Goal: Task Accomplishment & Management: Use online tool/utility

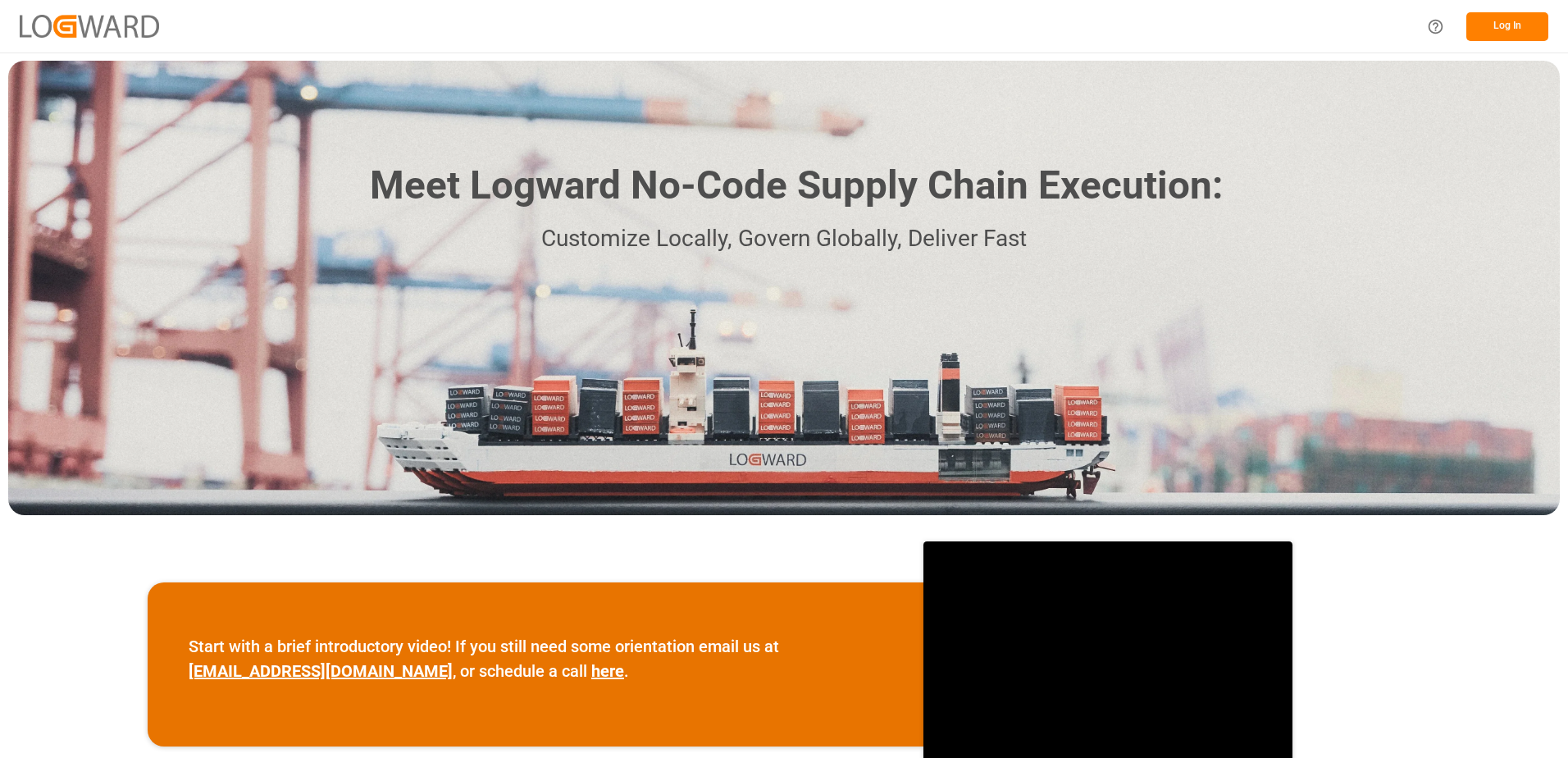
click at [1501, 27] on button "Log In" at bounding box center [1507, 26] width 82 height 29
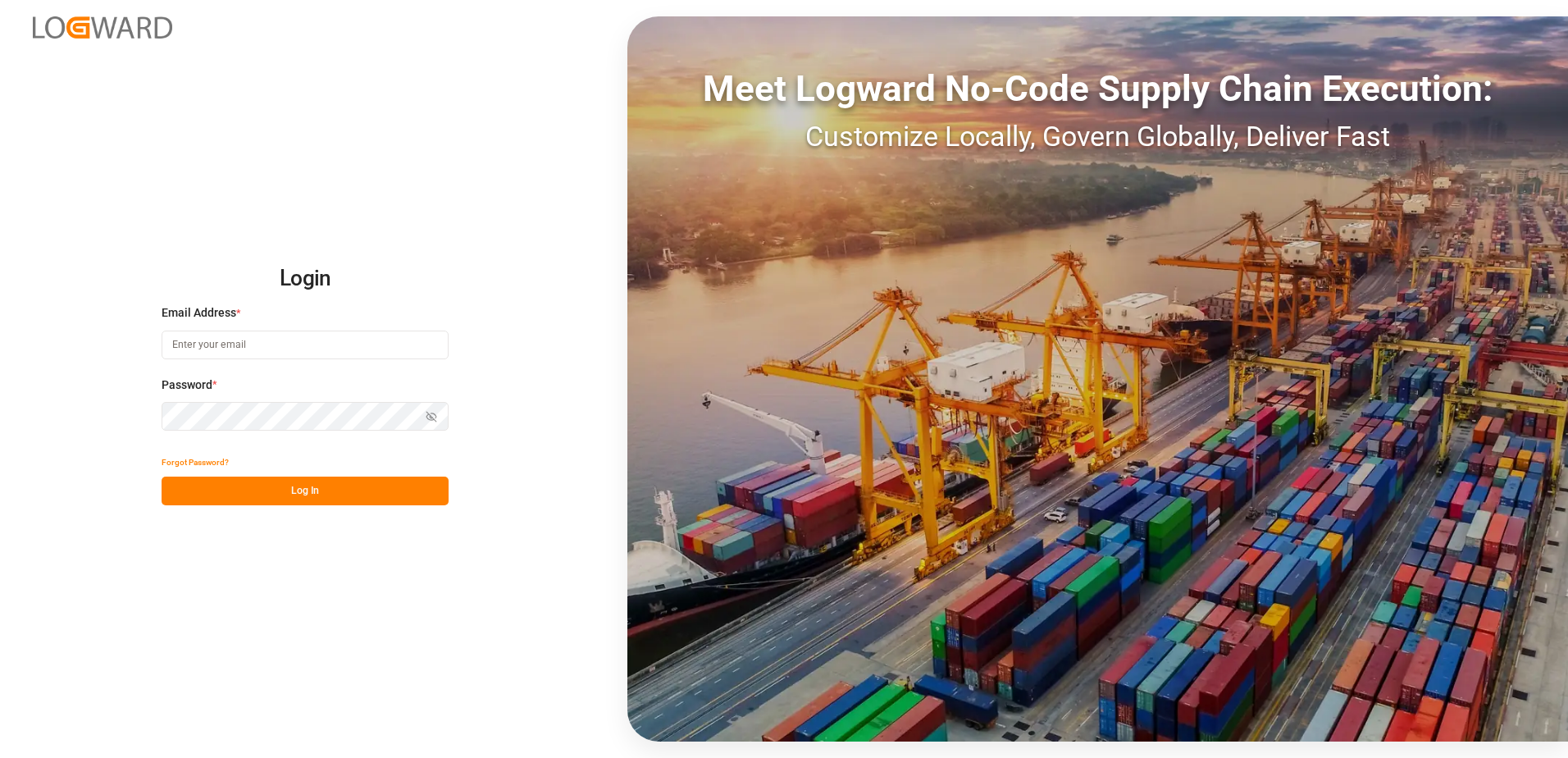
click at [226, 347] on input at bounding box center [305, 344] width 287 height 29
type input "[PERSON_NAME][EMAIL_ADDRESS][DOMAIN_NAME]"
click at [133, 404] on div "Login Email Address * [EMAIL_ADDRESS][DOMAIN_NAME] Password * Show password For…" at bounding box center [784, 379] width 1568 height 758
click at [177, 488] on button "Log In" at bounding box center [305, 490] width 287 height 29
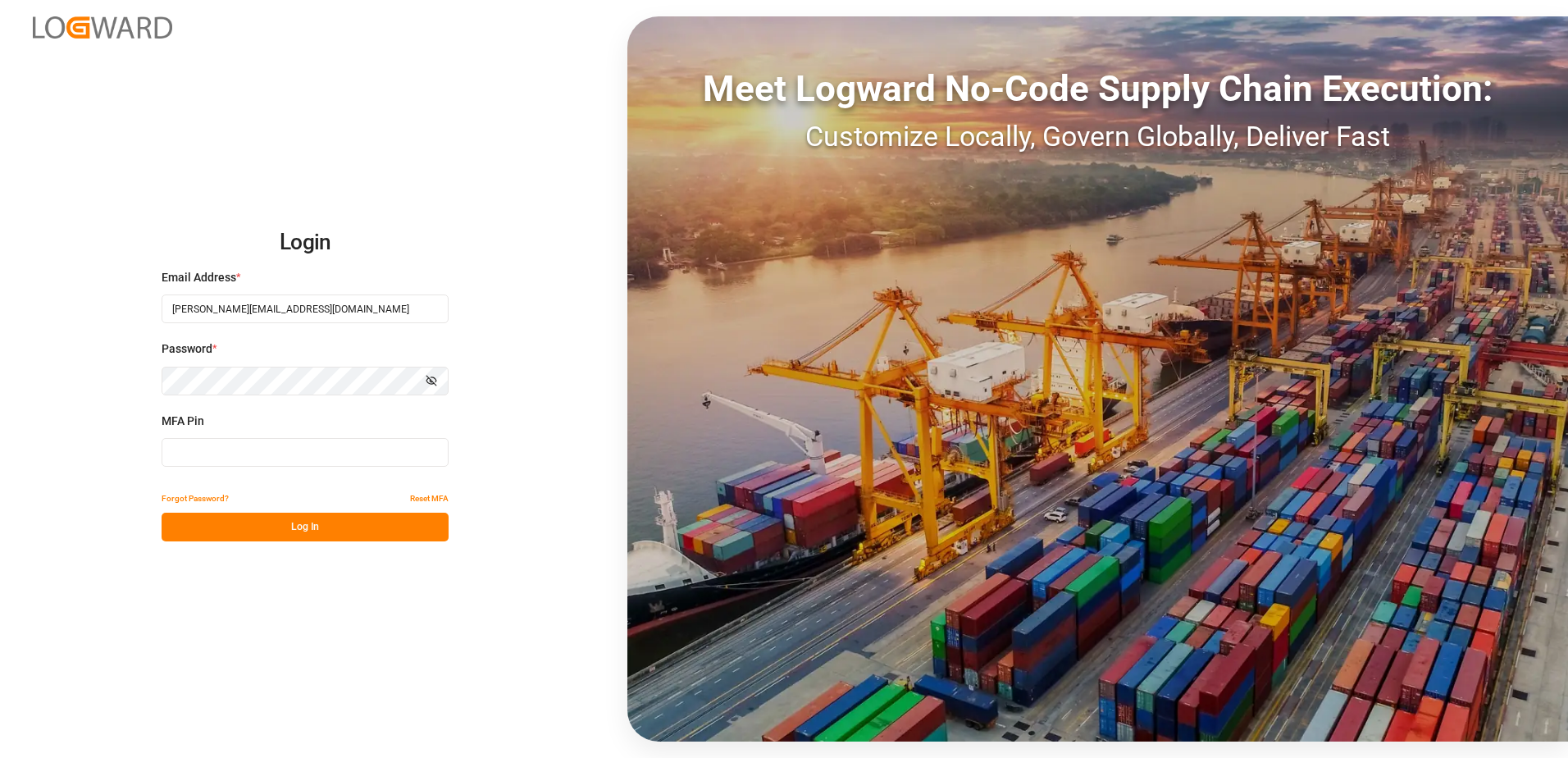
click at [200, 455] on input at bounding box center [305, 452] width 287 height 29
type input "374923"
click at [232, 522] on button "Log In" at bounding box center [305, 527] width 287 height 29
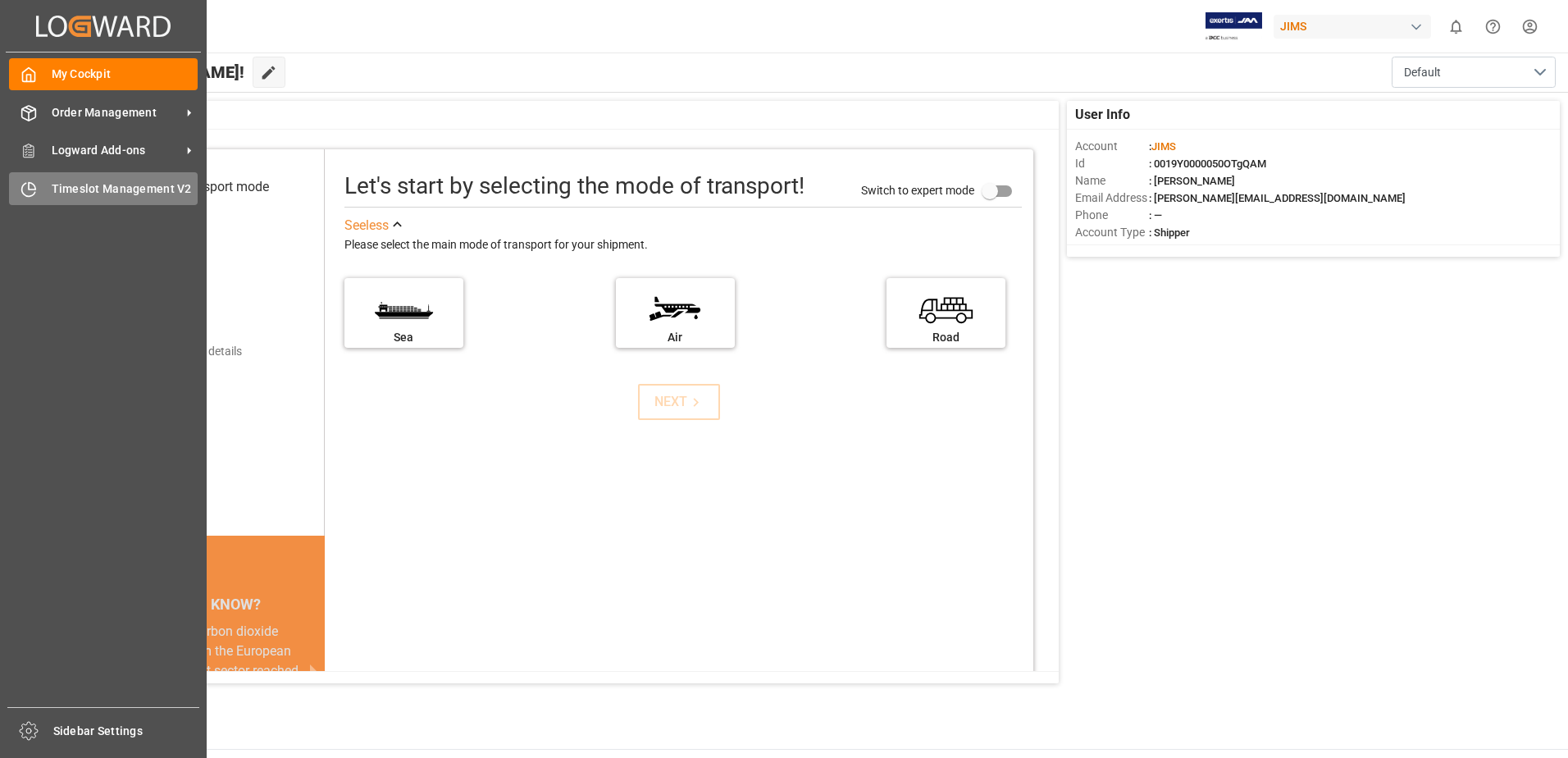
click at [67, 190] on span "Timeslot Management V2" at bounding box center [124, 190] width 147 height 17
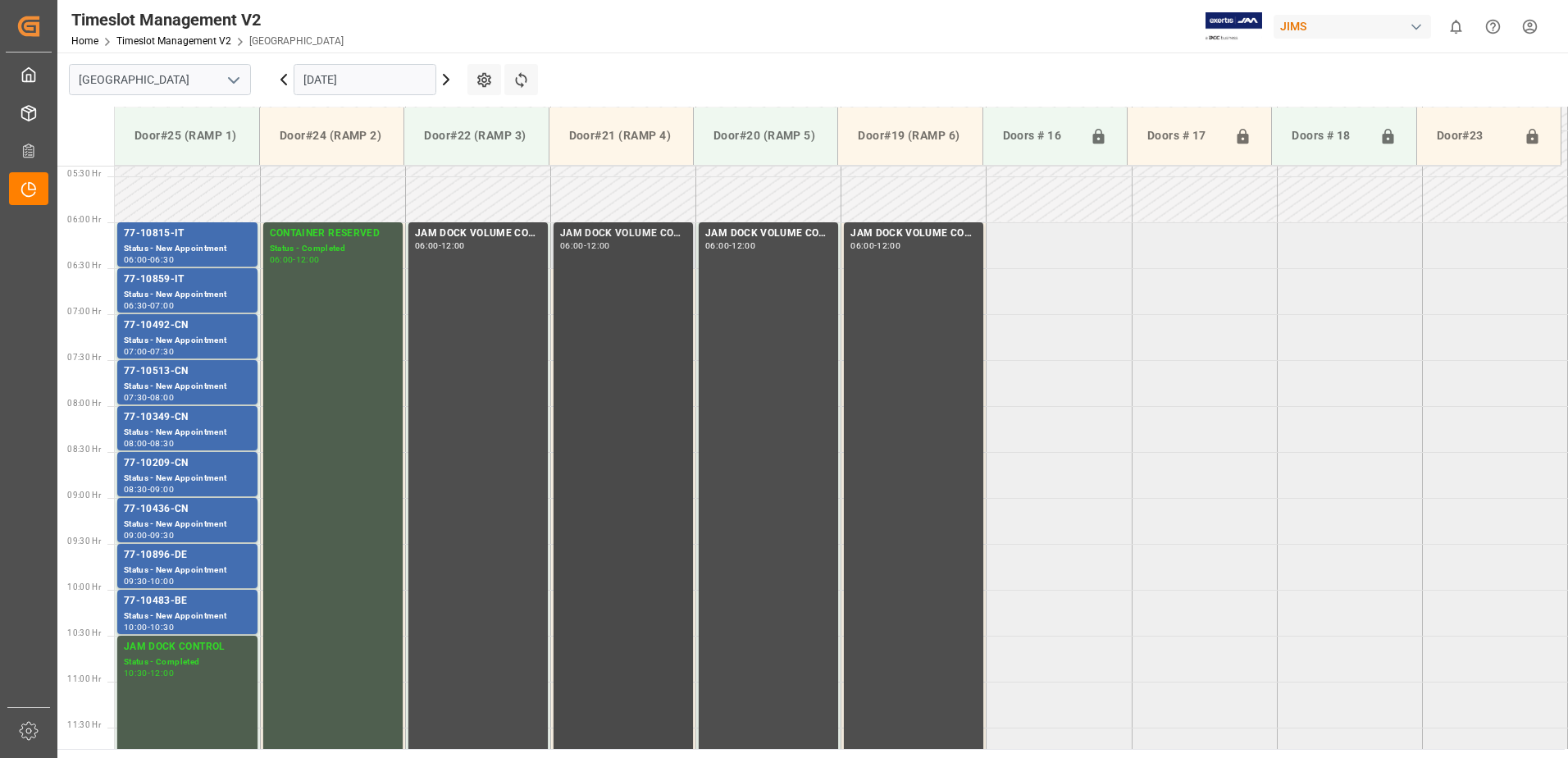
scroll to position [531, 0]
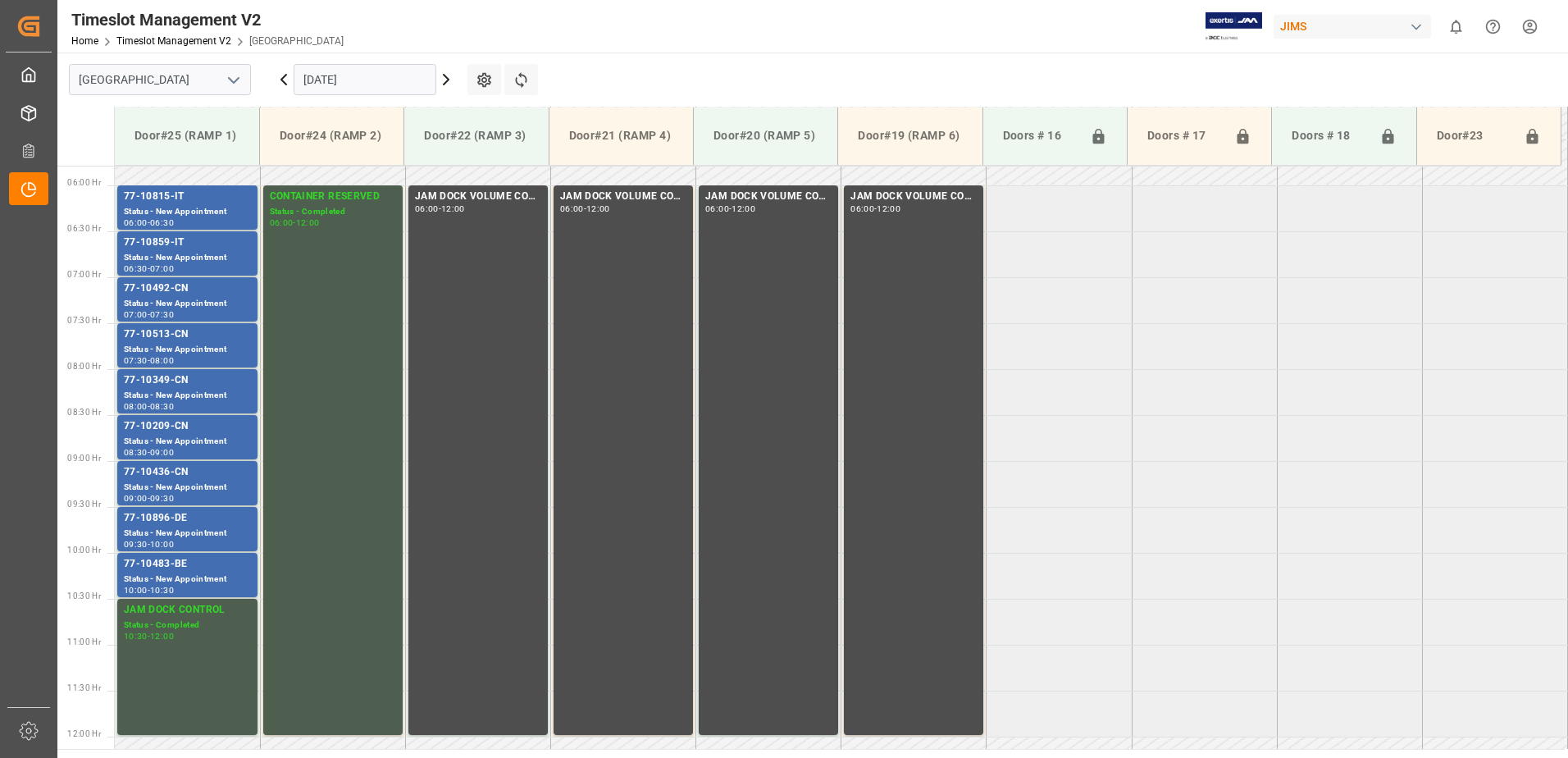
click at [443, 78] on icon at bounding box center [446, 79] width 20 height 20
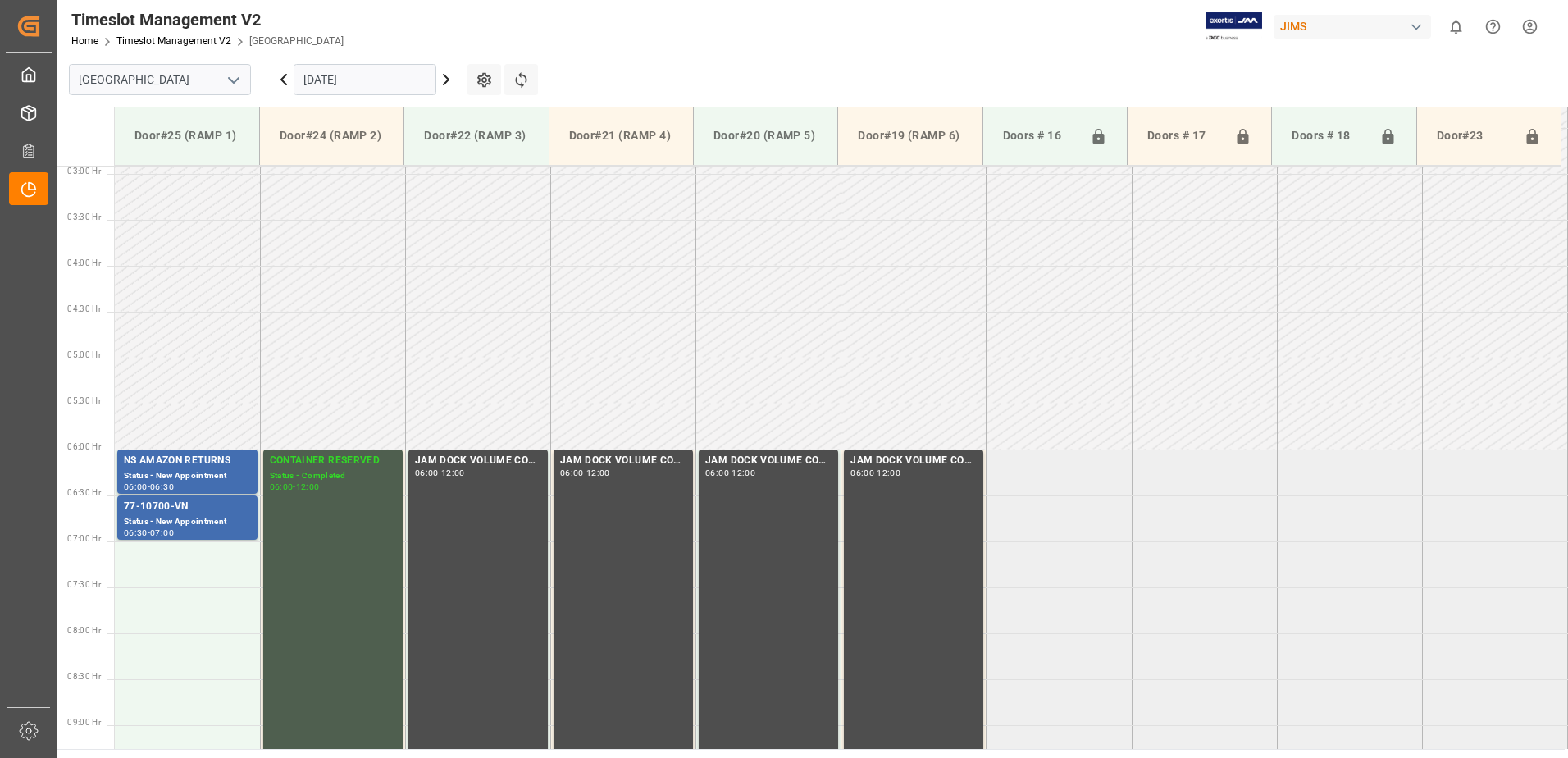
scroll to position [449, 0]
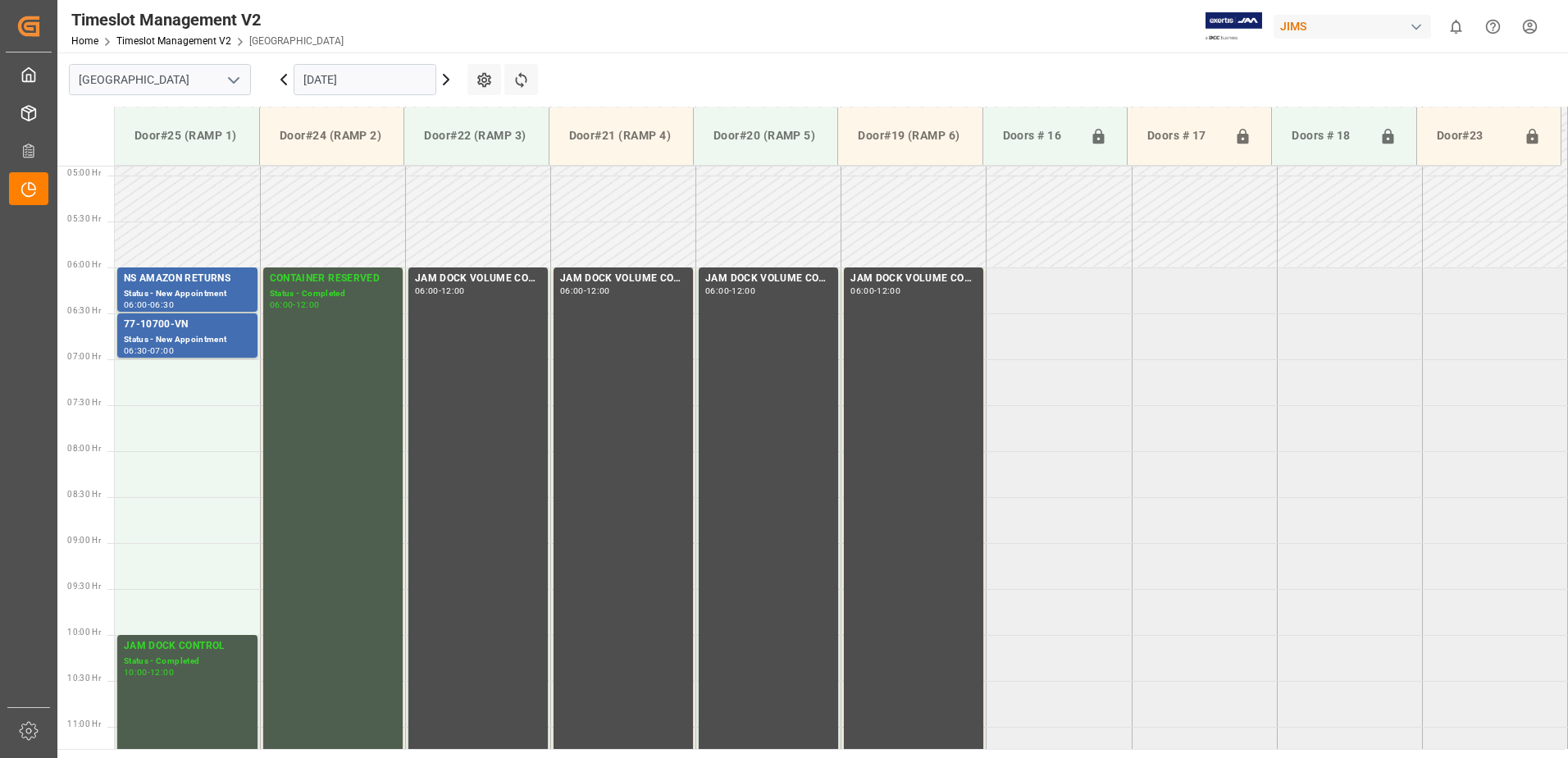
click at [442, 79] on icon at bounding box center [446, 79] width 20 height 20
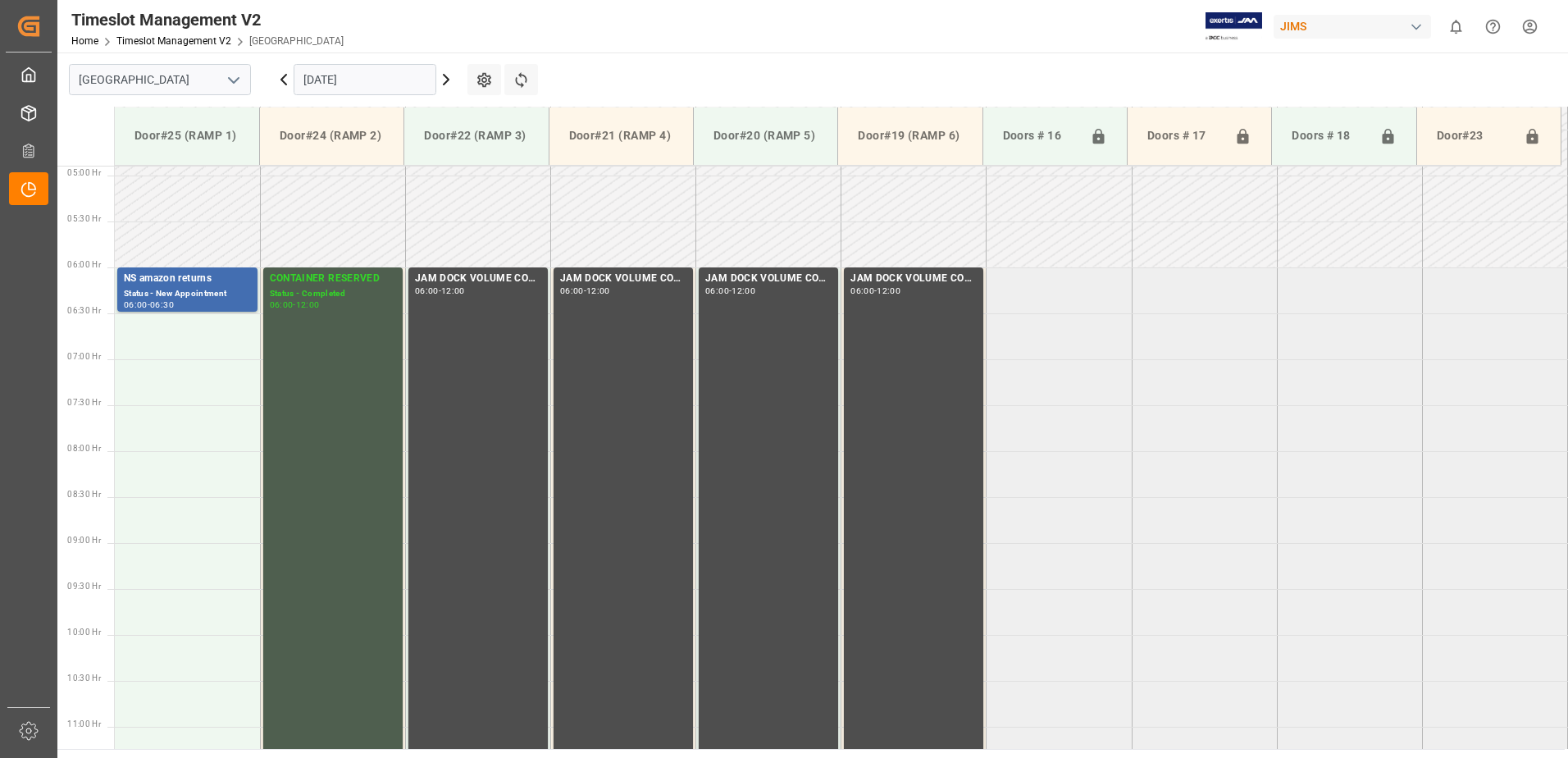
click at [443, 76] on icon at bounding box center [446, 79] width 20 height 20
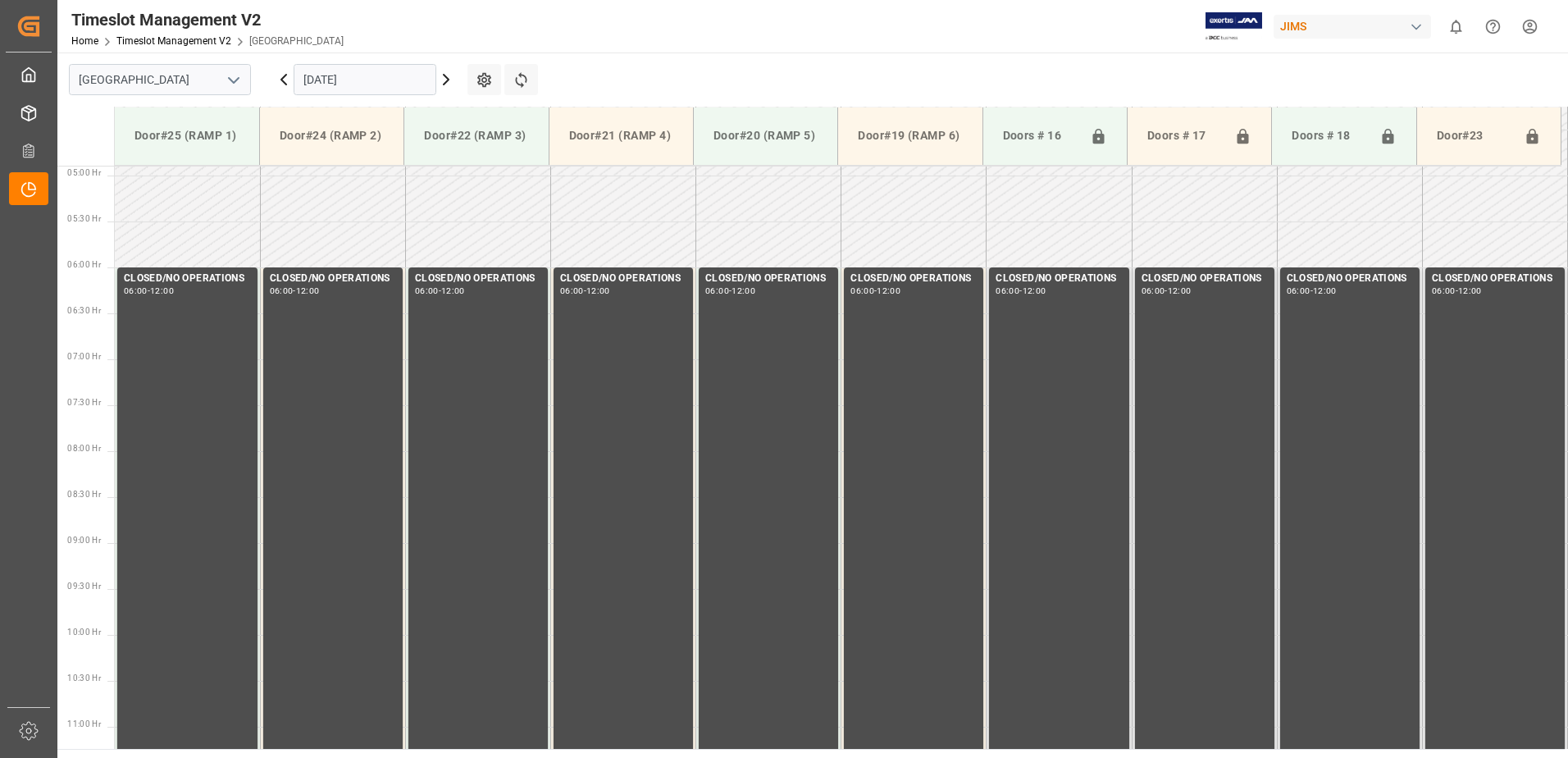
click at [389, 76] on input "[DATE]" at bounding box center [365, 80] width 143 height 31
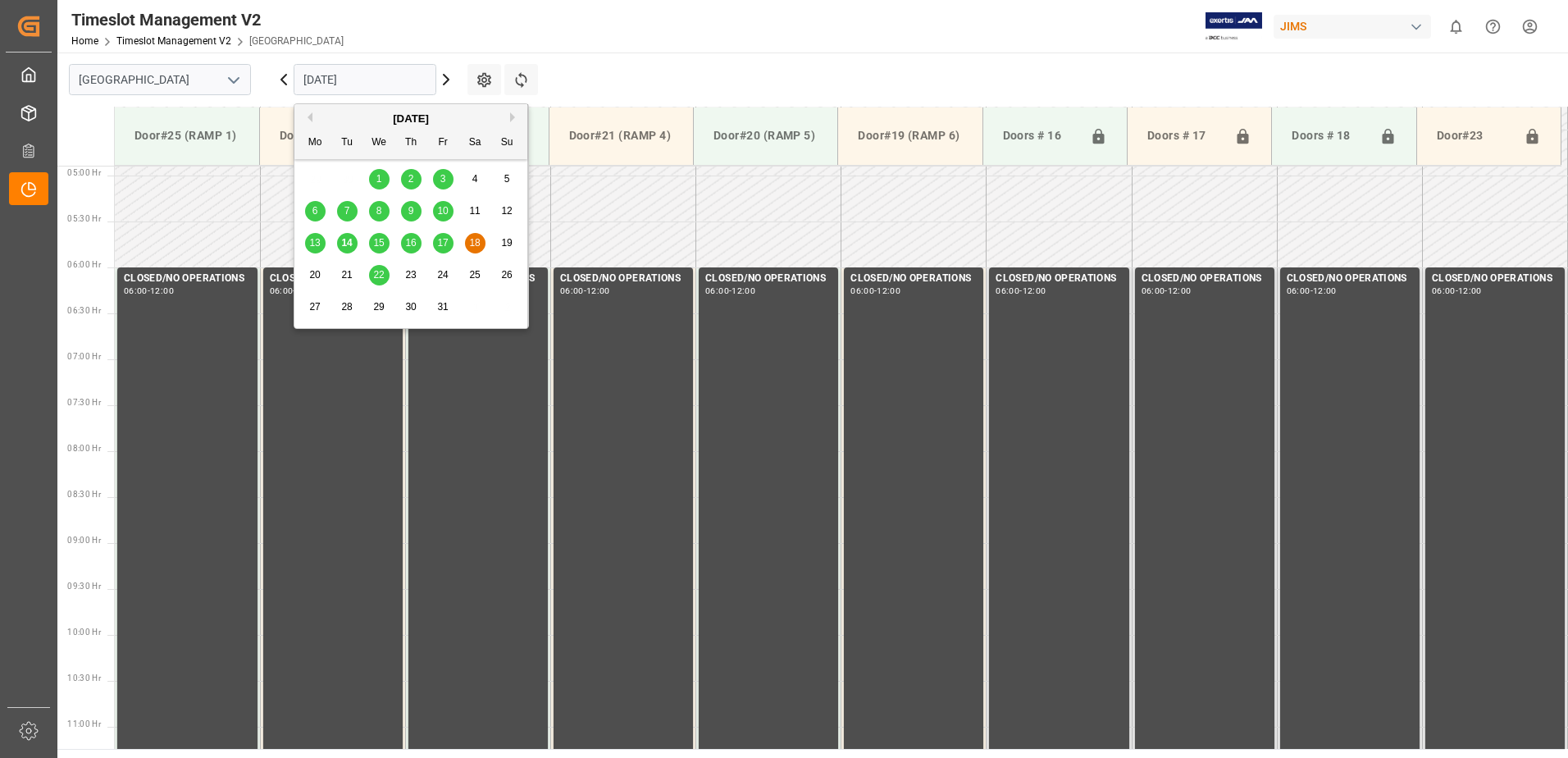
click at [351, 242] on span "14" at bounding box center [347, 243] width 10 height 11
